Goal: Information Seeking & Learning: Understand process/instructions

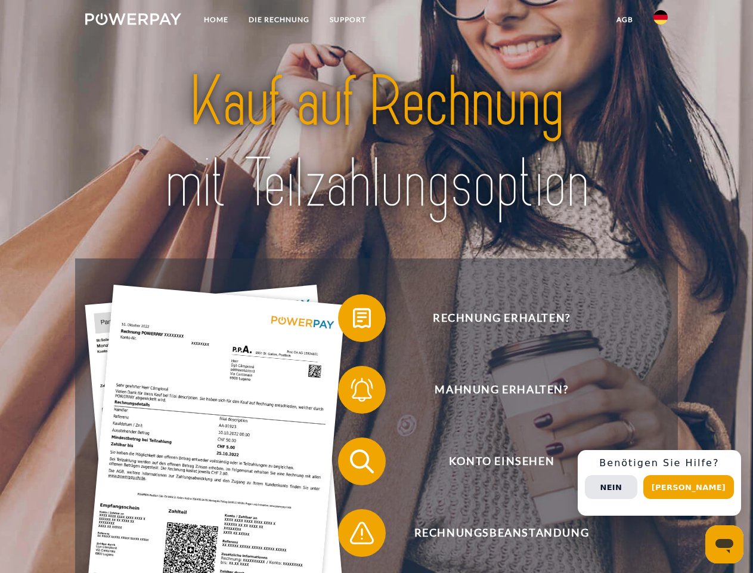
click at [133, 21] on img at bounding box center [133, 19] width 96 height 12
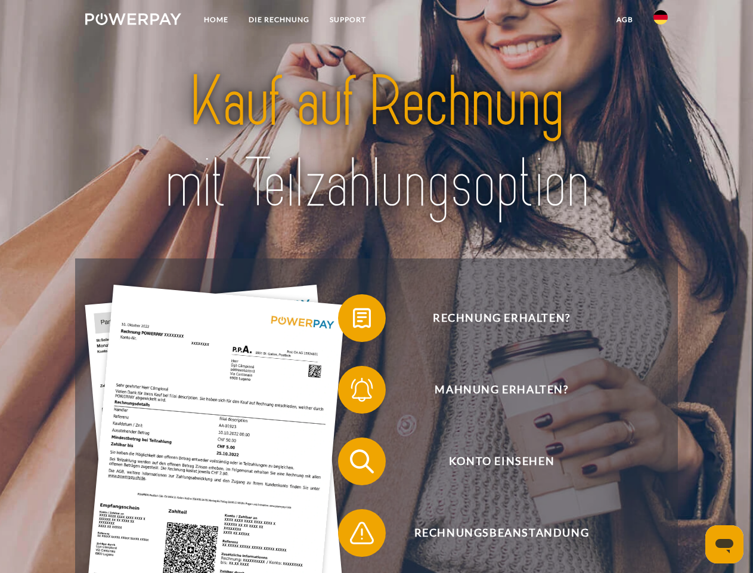
click at [661, 21] on img at bounding box center [661, 17] width 14 height 14
click at [625, 20] on link "agb" at bounding box center [625, 19] width 37 height 21
click at [353, 320] on span at bounding box center [344, 318] width 60 height 60
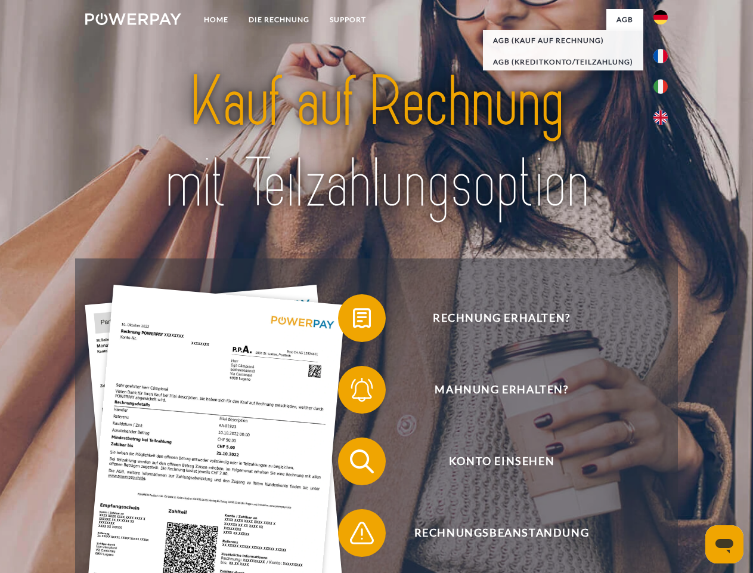
click at [353, 392] on span at bounding box center [344, 390] width 60 height 60
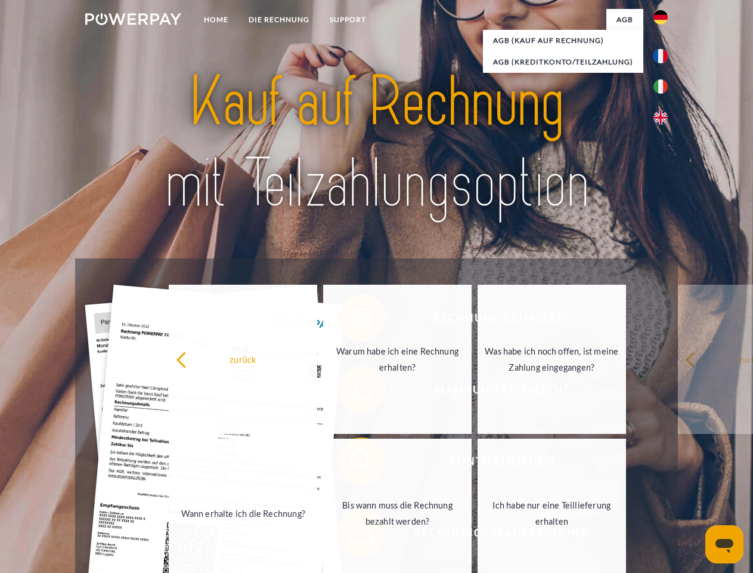
click at [353, 463] on link "Bis wann muss die Rechnung bezahlt werden?" at bounding box center [397, 512] width 149 height 149
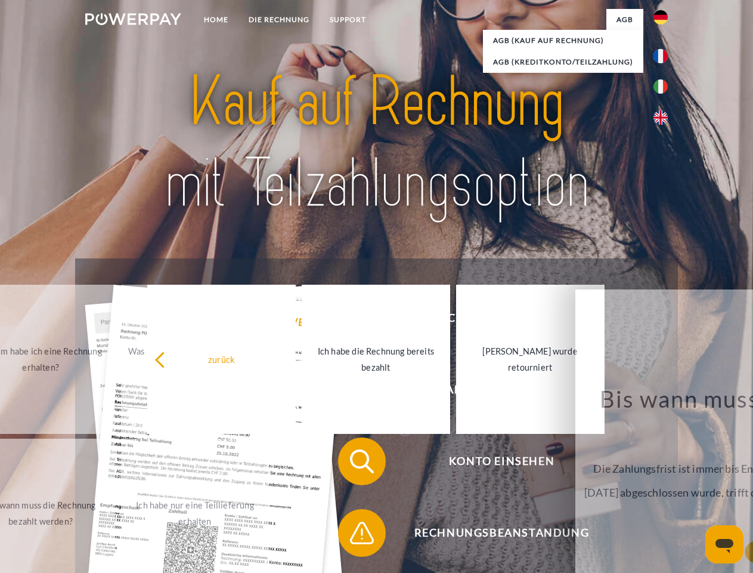
click at [353, 535] on span at bounding box center [344, 533] width 60 height 60
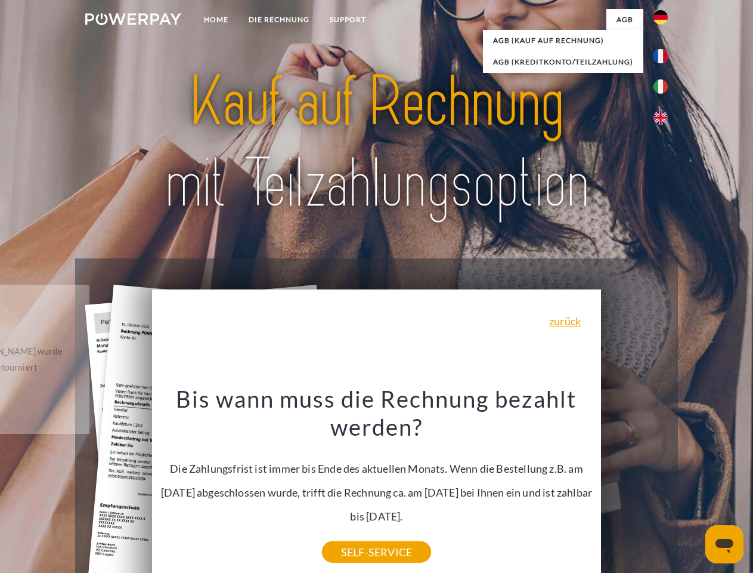
click at [664, 483] on div "Rechnung erhalten? Mahnung erhalten? Konto einsehen" at bounding box center [376, 496] width 602 height 477
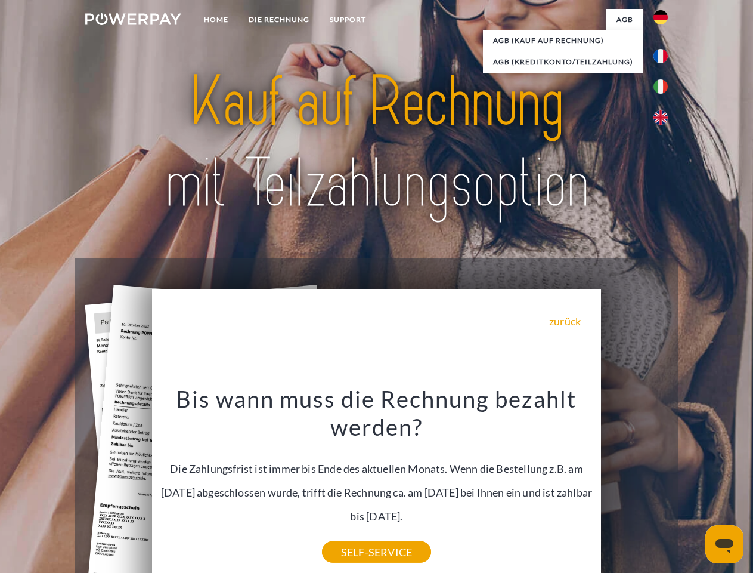
click at [635, 485] on span "Konto einsehen" at bounding box center [502, 461] width 292 height 48
click at [693, 487] on header "Home DIE RECHNUNG SUPPORT" at bounding box center [376, 412] width 753 height 824
